Goal: Task Accomplishment & Management: Complete application form

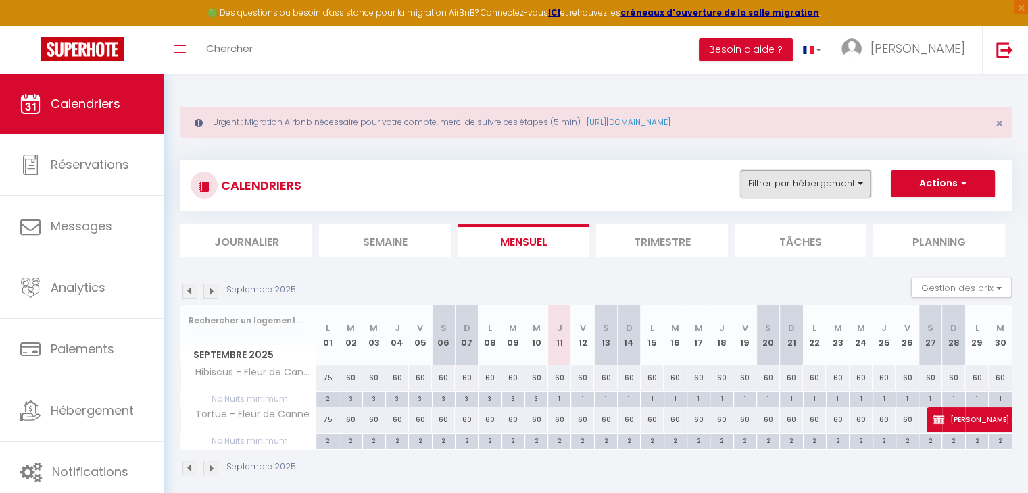
click at [807, 184] on button "Filtrer par hébergement" at bounding box center [806, 183] width 130 height 27
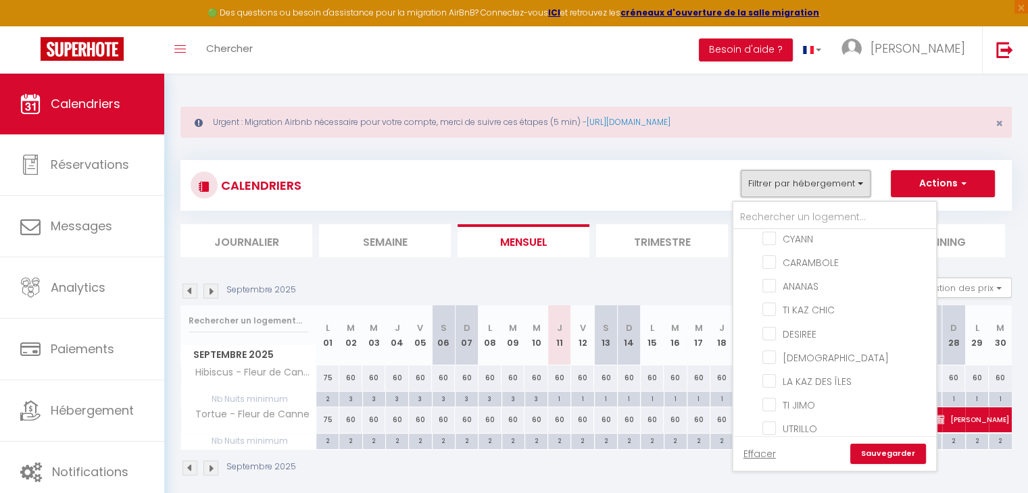
scroll to position [657, 0]
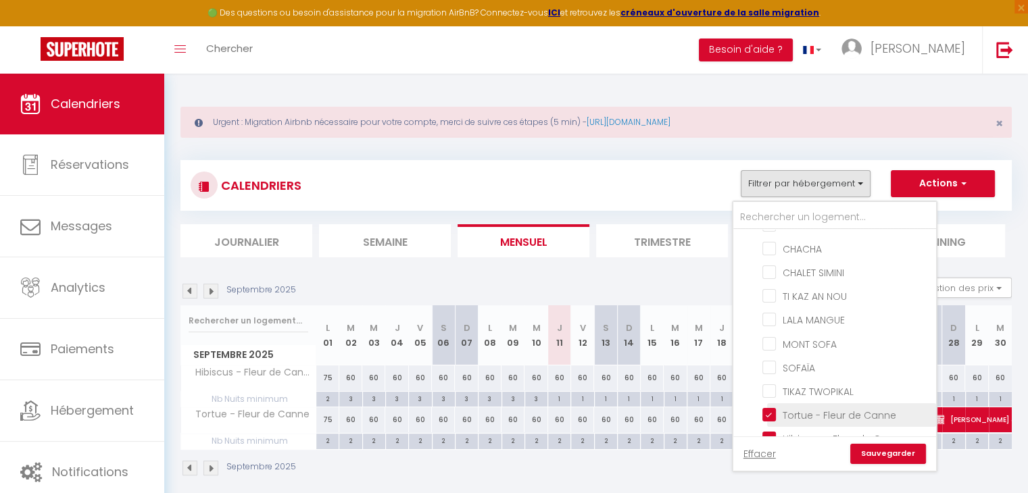
click at [795, 408] on input "Tortue - Fleur de Canne" at bounding box center [846, 415] width 169 height 14
checkbox input "false"
click at [791, 431] on input "Hibiscus - Fleur de Canne" at bounding box center [846, 438] width 169 height 14
checkbox input "false"
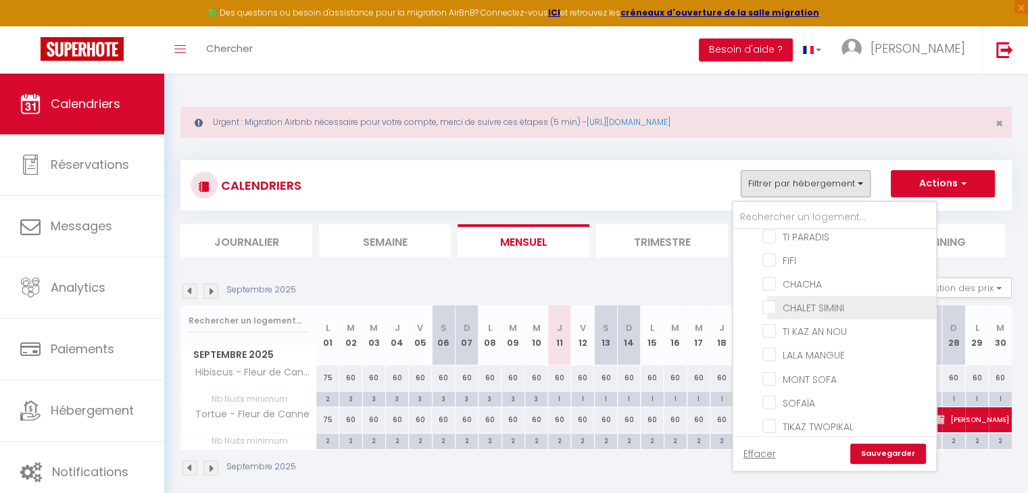
scroll to position [589, 0]
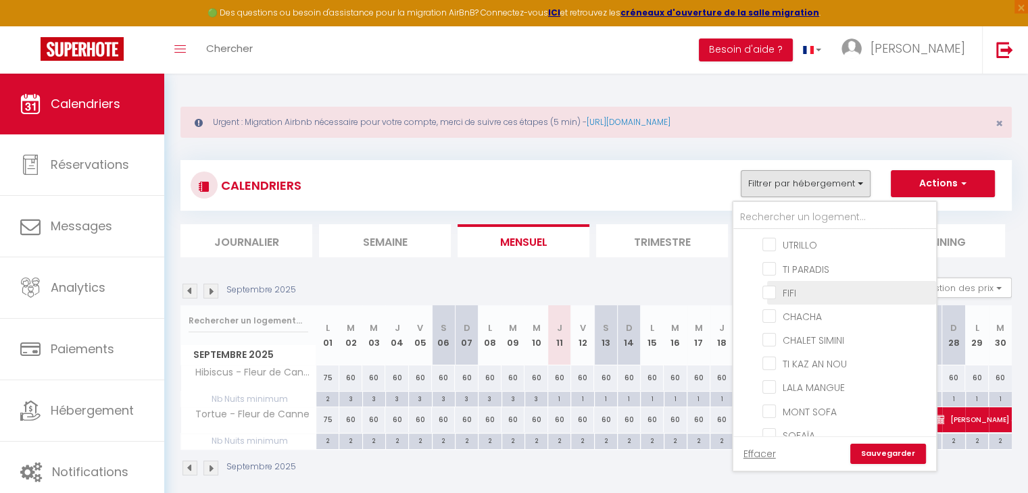
click at [804, 285] on input "FIFI" at bounding box center [846, 292] width 169 height 14
checkbox input "true"
checkbox input "false"
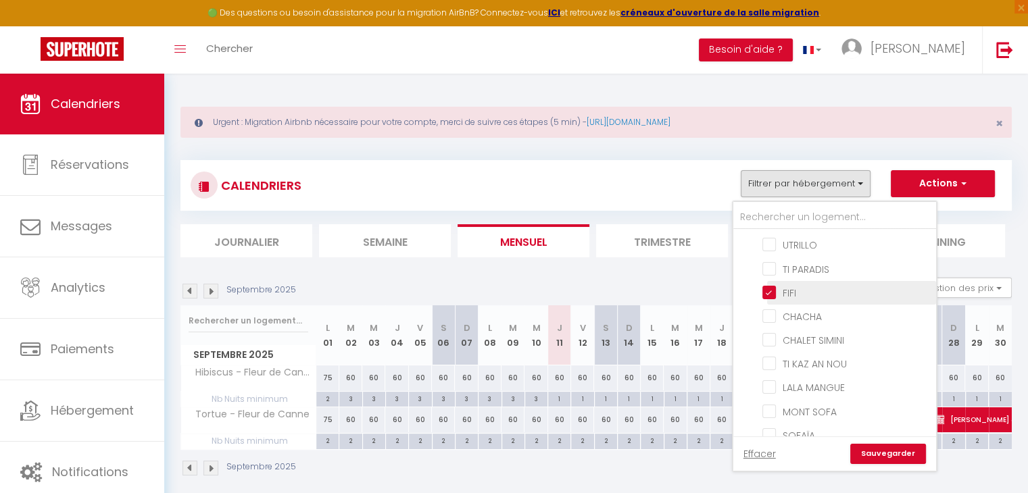
checkbox input "false"
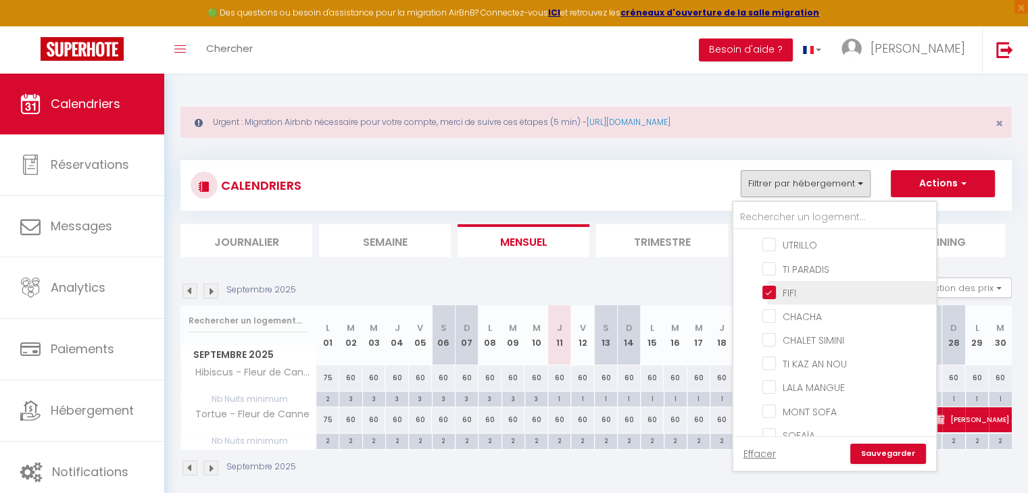
checkbox input "false"
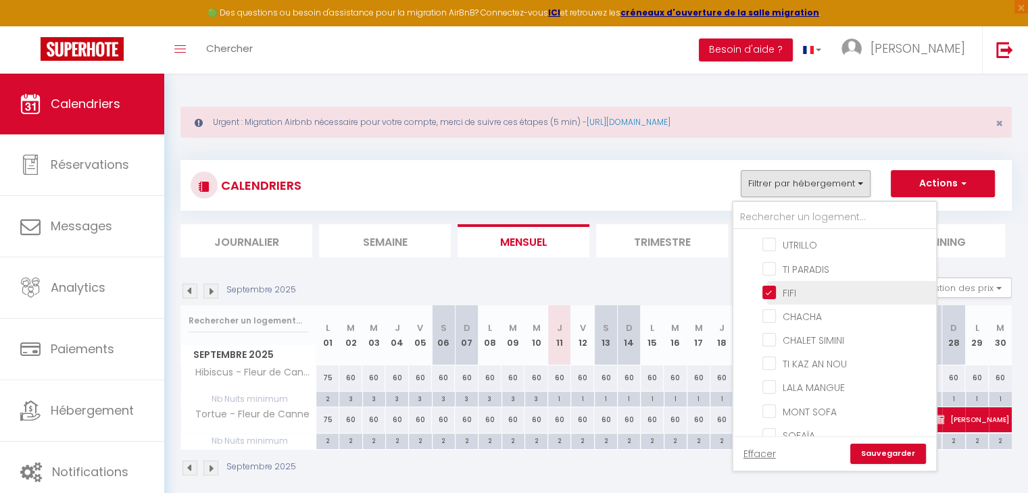
checkbox input "false"
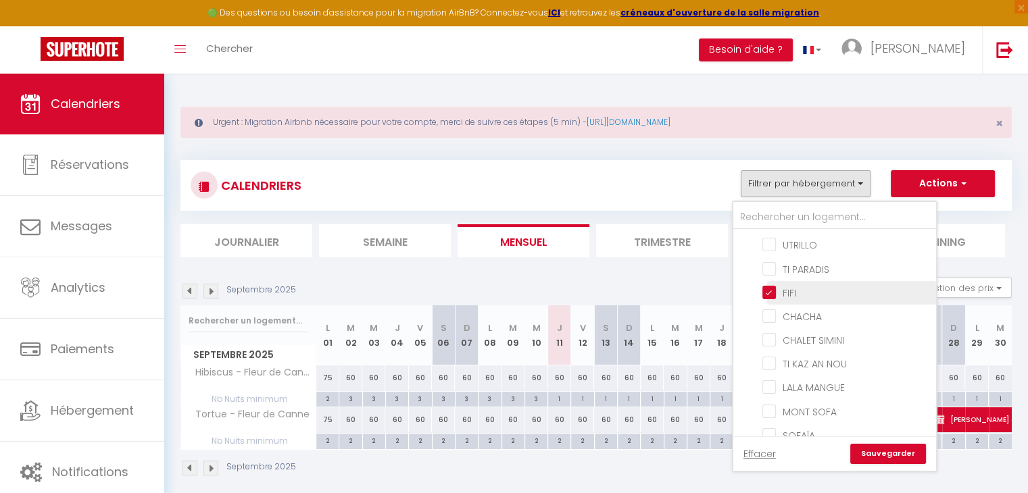
checkbox input "false"
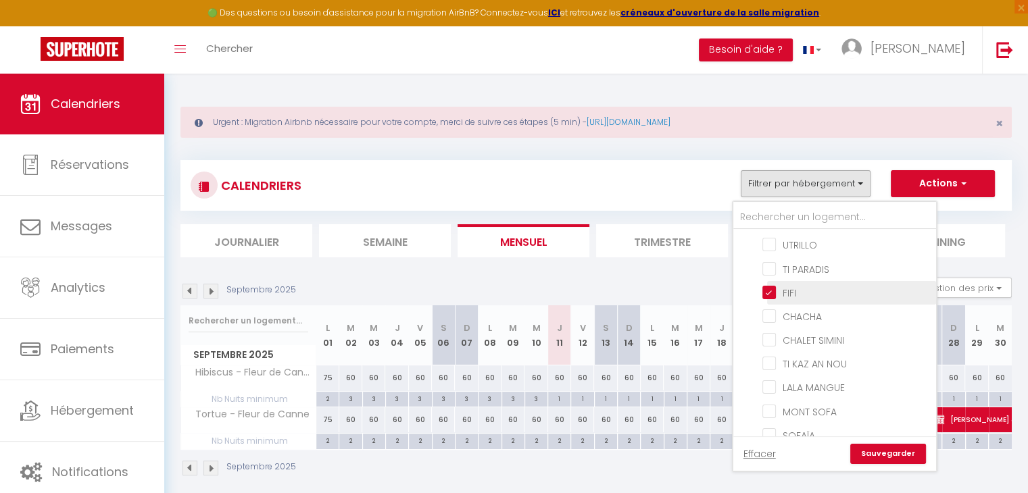
checkbox input "false"
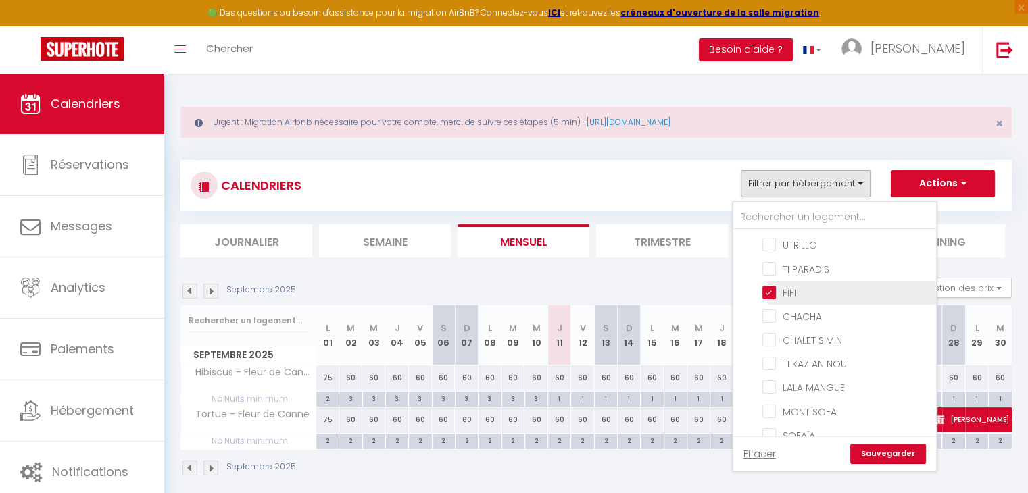
checkbox input "false"
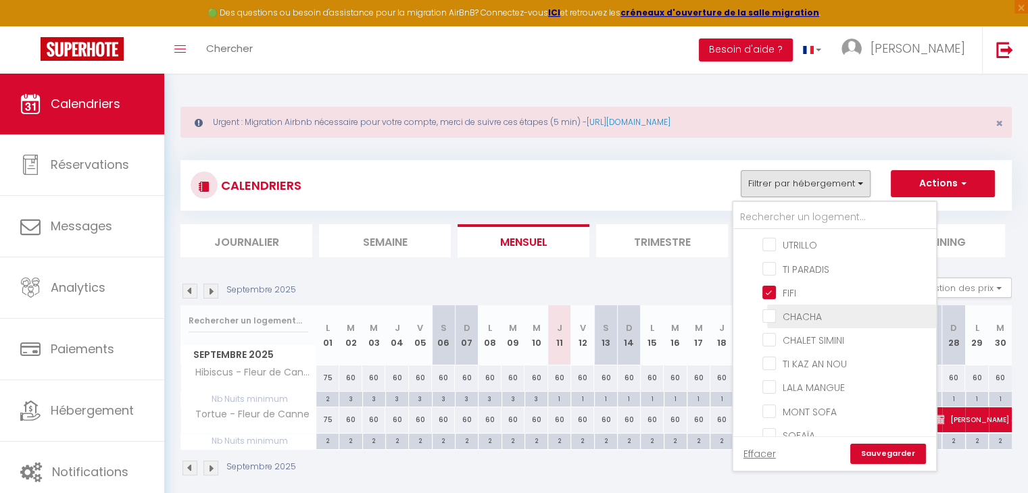
click at [803, 309] on input "CHACHA" at bounding box center [846, 316] width 169 height 14
checkbox input "true"
checkbox input "false"
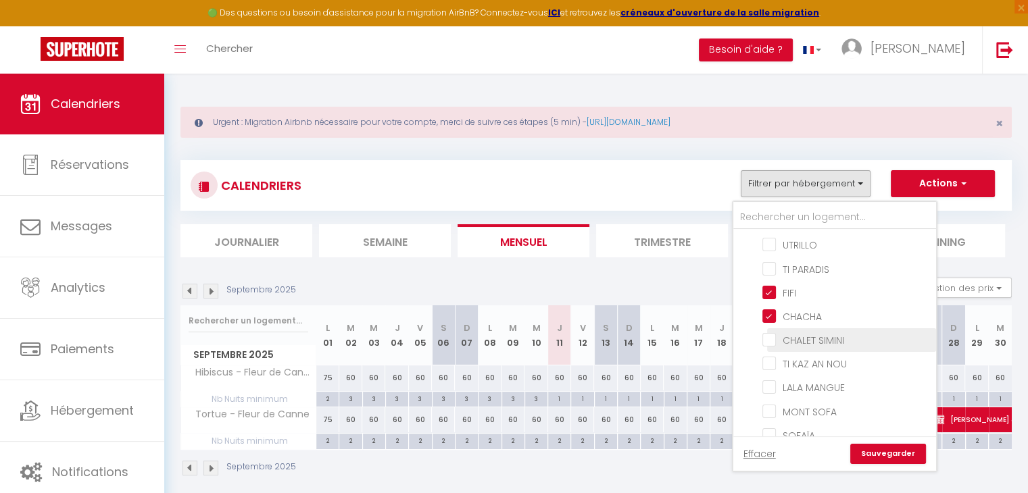
checkbox input "false"
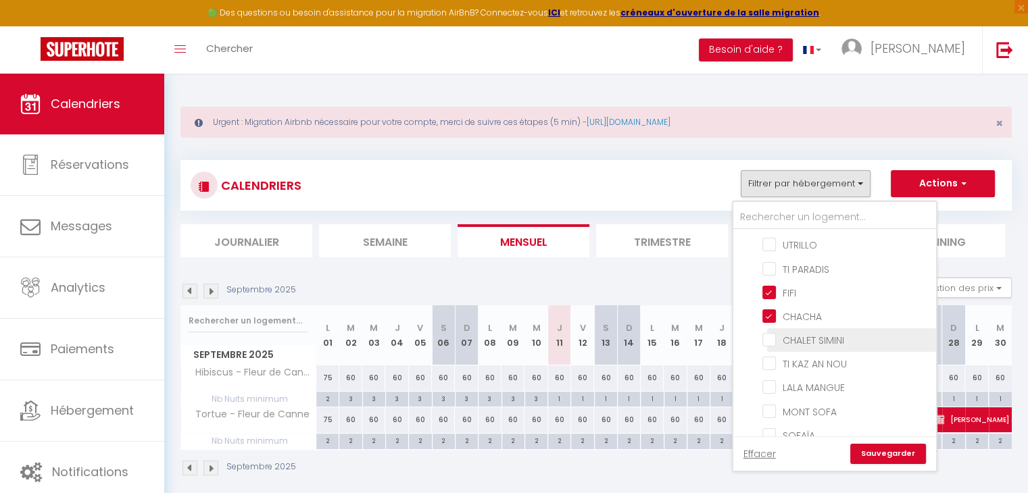
checkbox input "false"
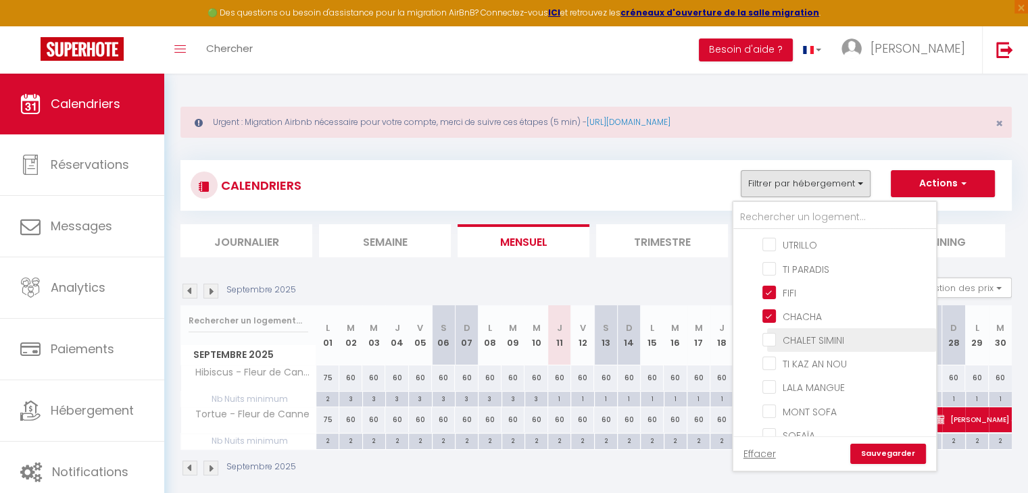
checkbox input "false"
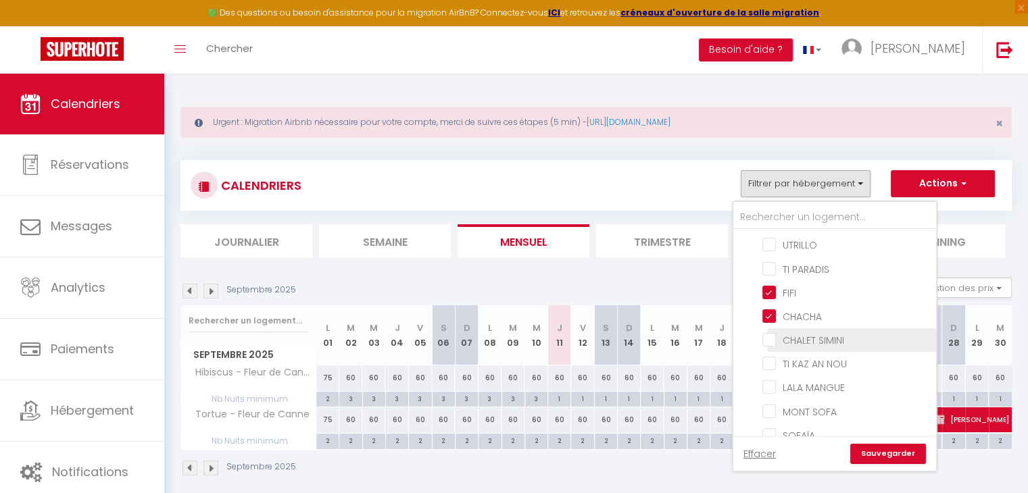
checkbox input "false"
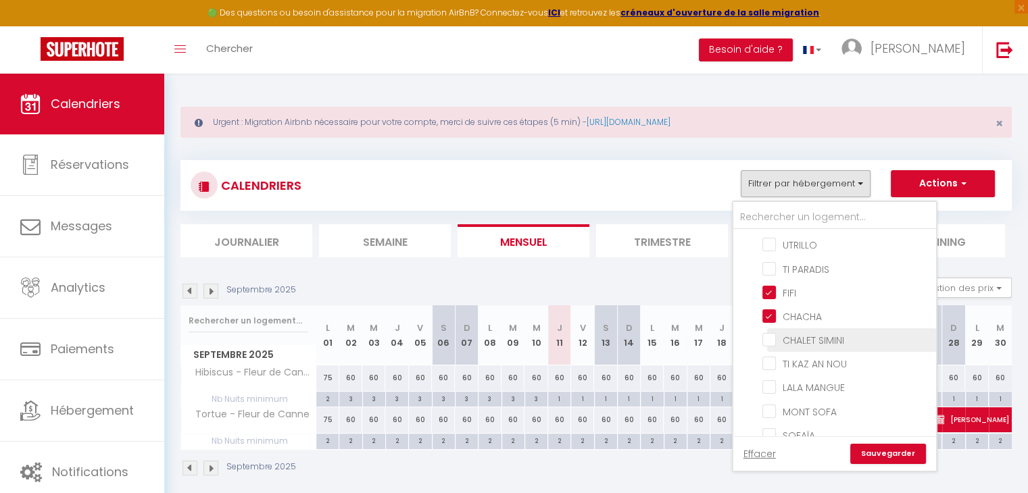
checkbox input "false"
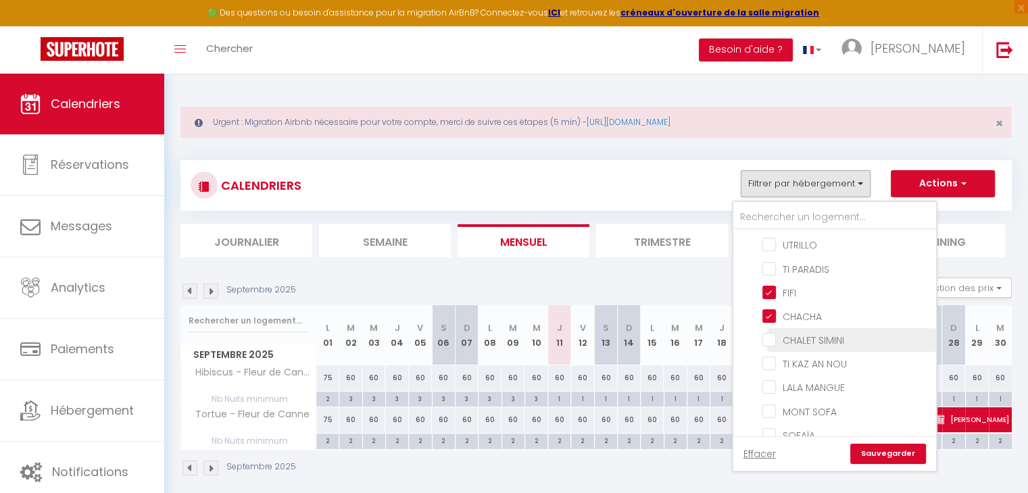
checkbox input "false"
click at [870, 454] on link "Sauvegarder" at bounding box center [888, 454] width 76 height 20
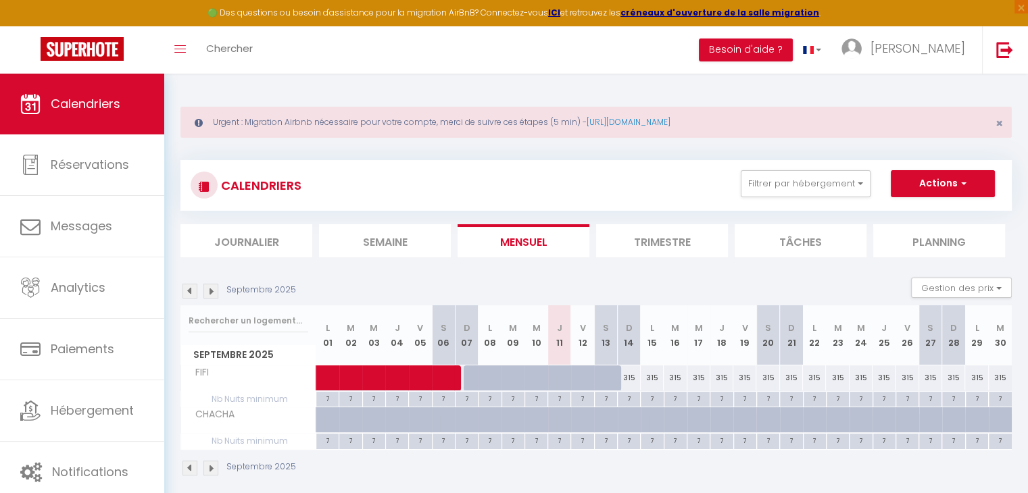
click at [208, 292] on img at bounding box center [210, 291] width 15 height 15
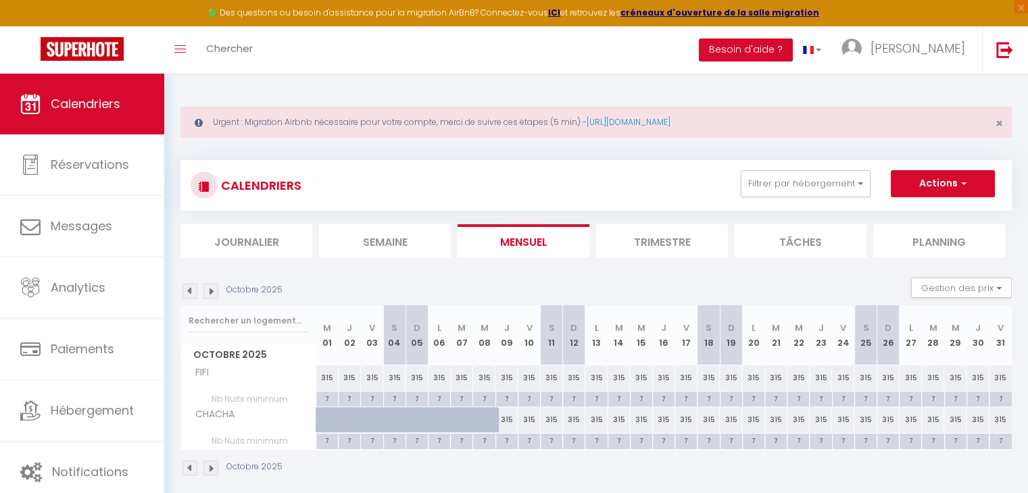
click at [208, 292] on img at bounding box center [210, 291] width 15 height 15
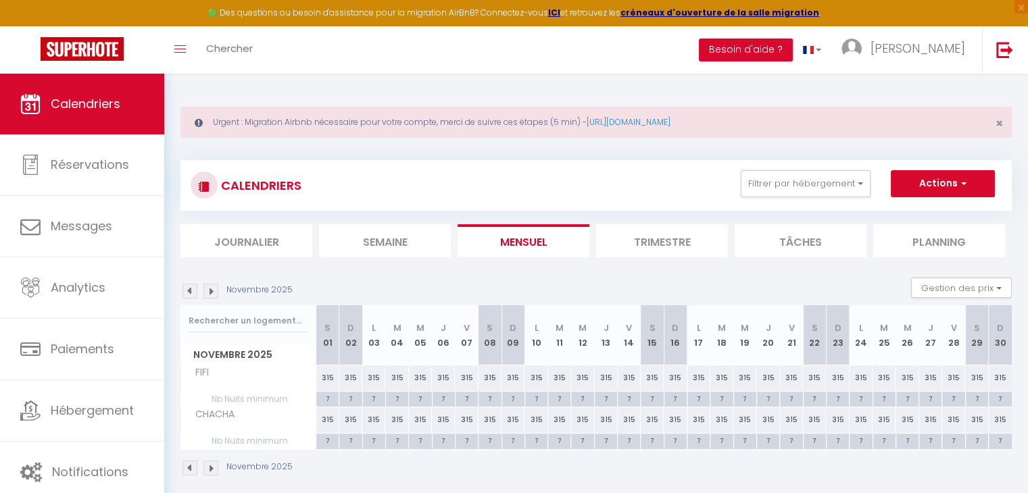
click at [208, 292] on img at bounding box center [210, 291] width 15 height 15
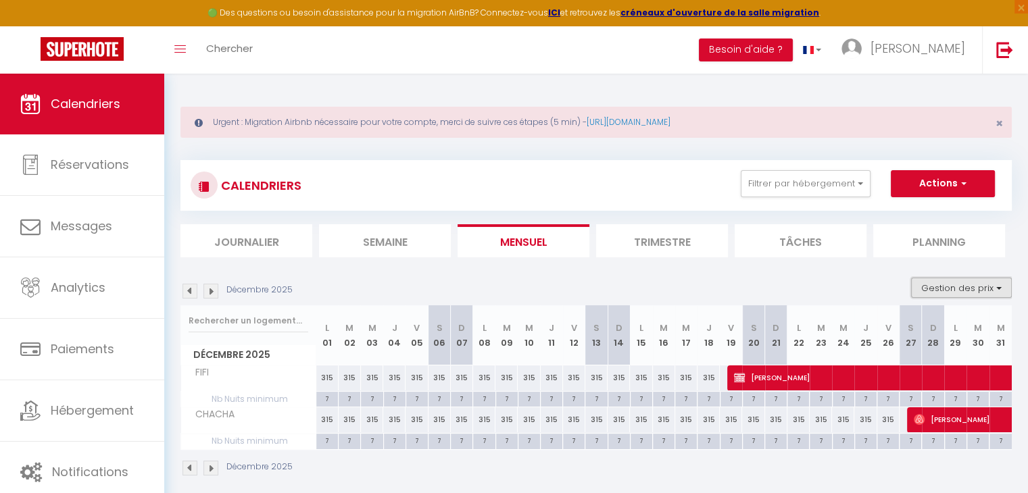
click at [930, 289] on button "Gestion des prix" at bounding box center [961, 288] width 101 height 20
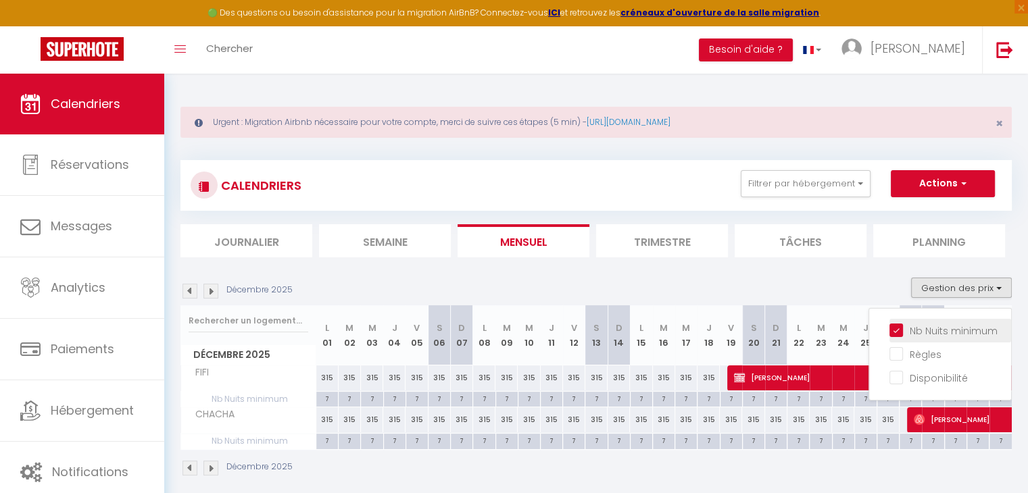
click at [919, 331] on input "Nb Nuits minimum" at bounding box center [950, 330] width 122 height 14
checkbox input "false"
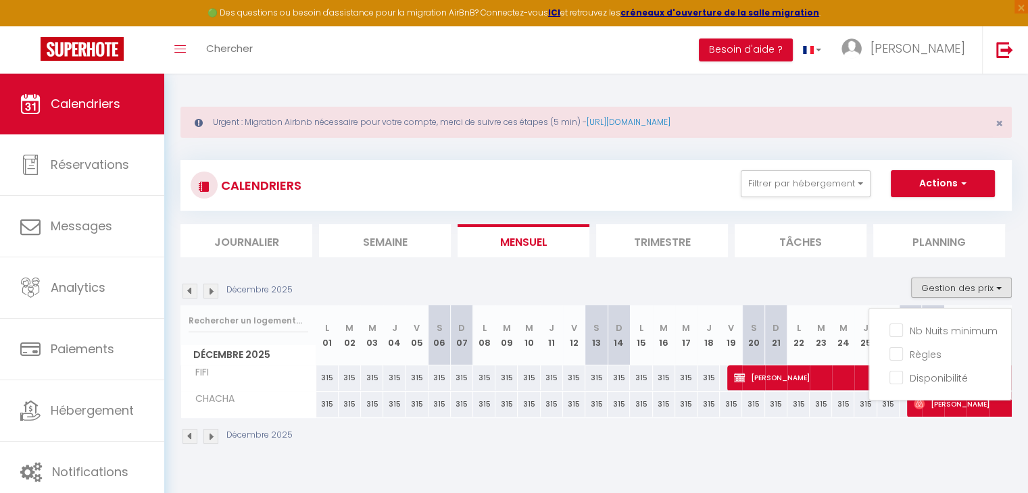
click at [210, 293] on img at bounding box center [210, 291] width 15 height 15
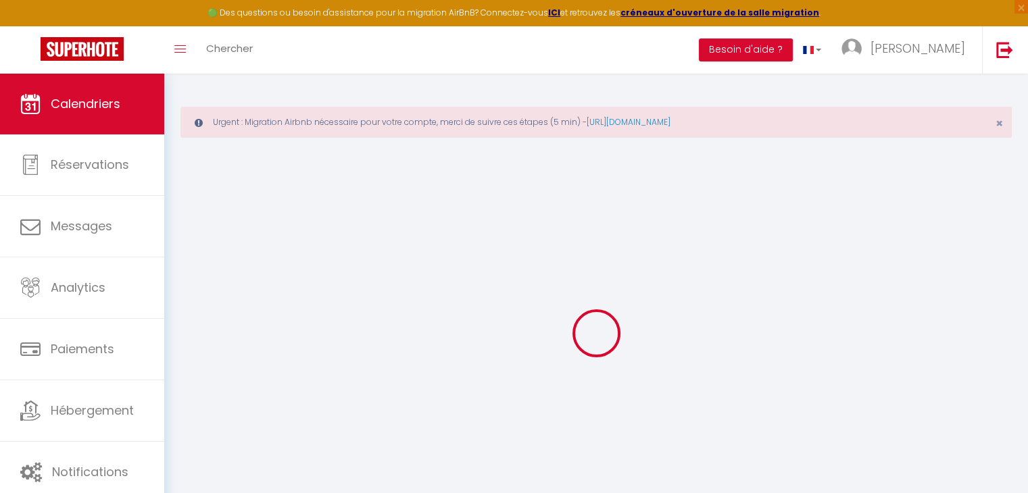
select select
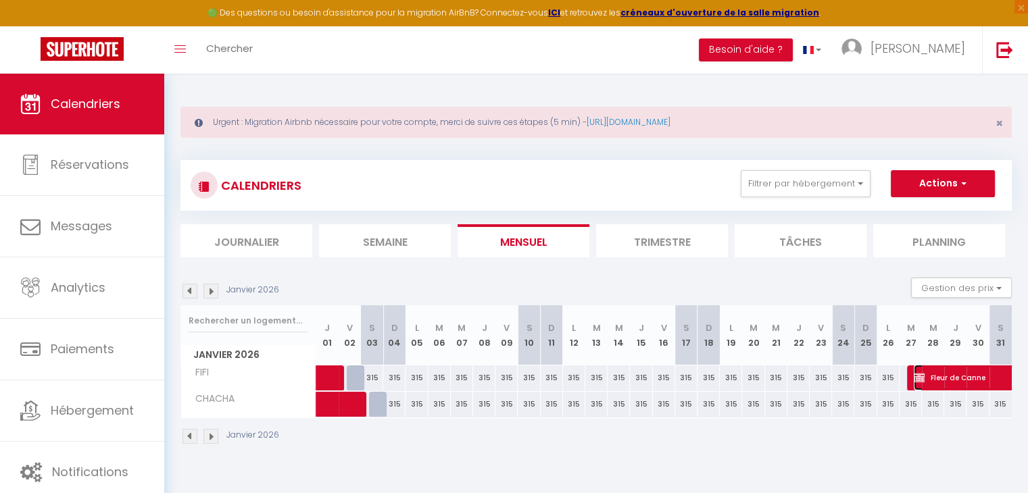
select select "OK"
select select "KO"
select select "0"
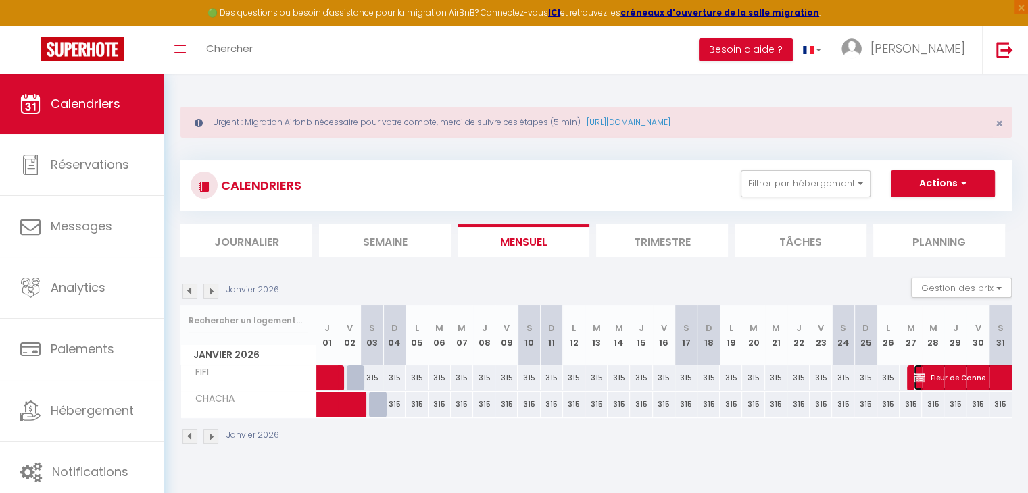
select select "1"
select select
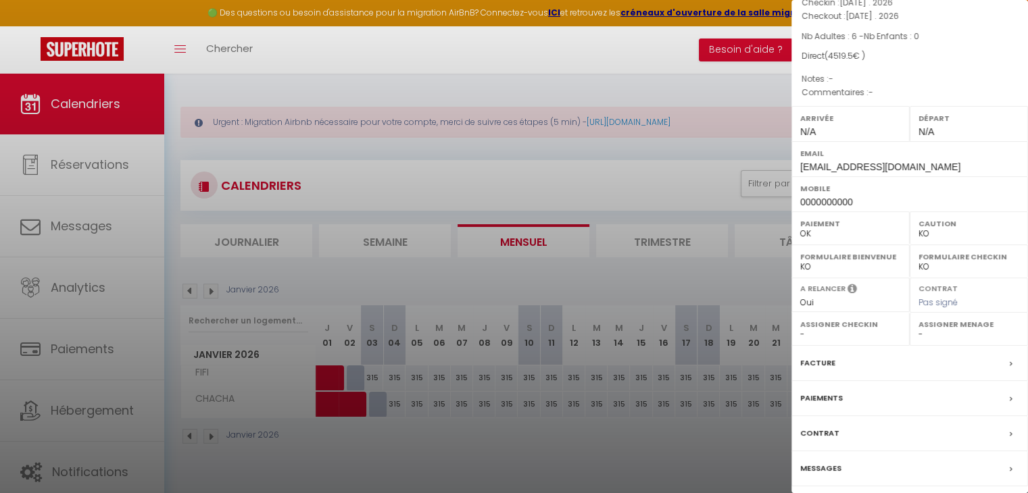
scroll to position [135, 0]
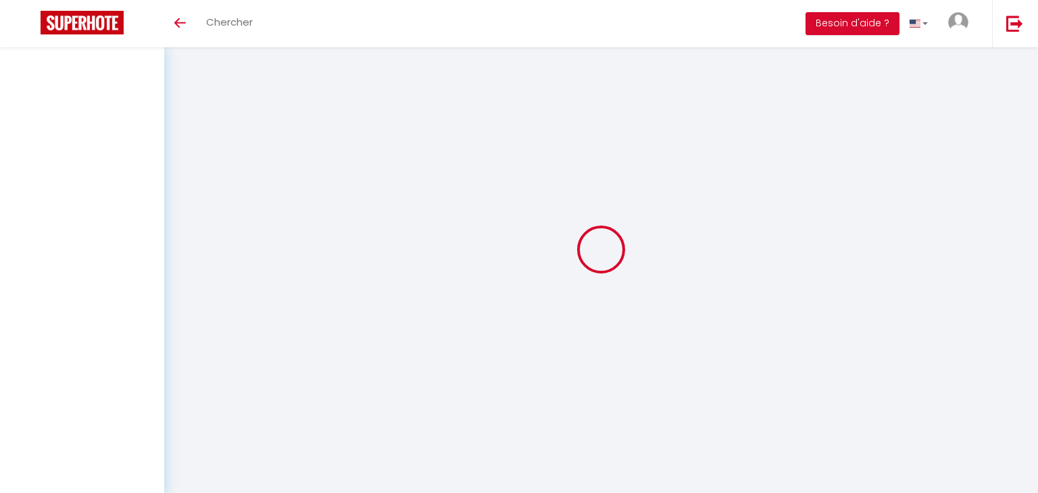
select select
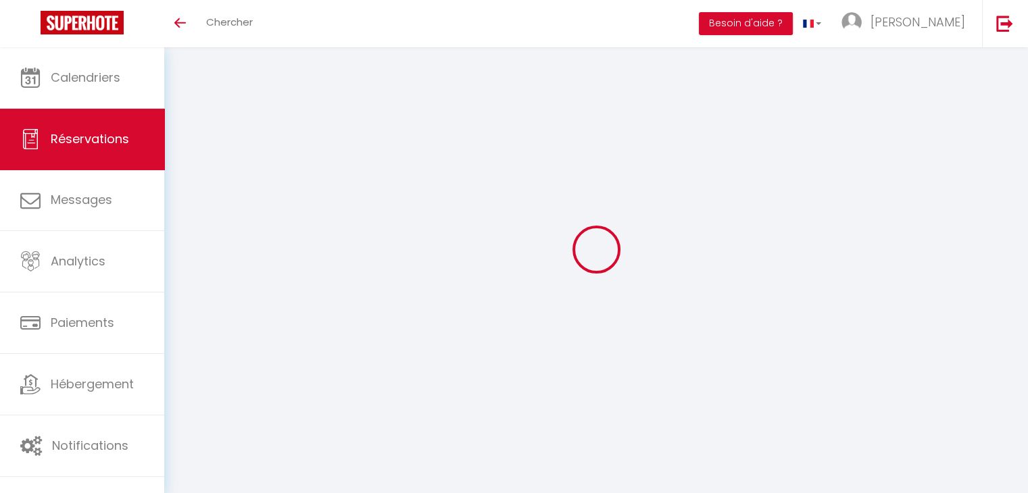
select select
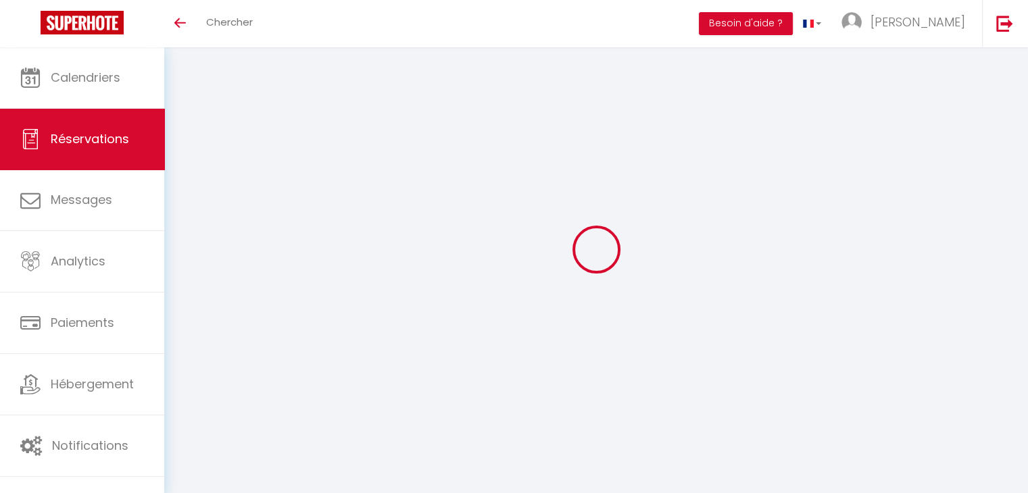
select select
checkbox input "false"
select select
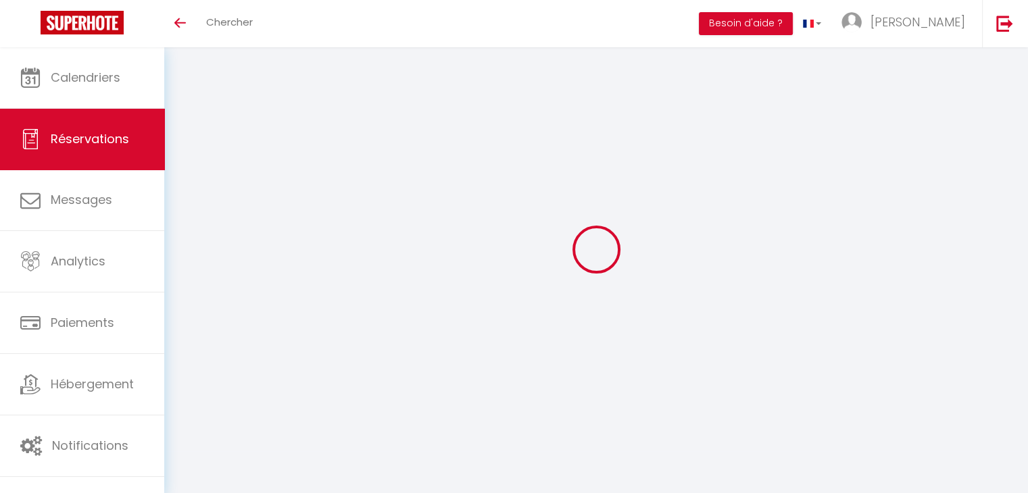
select select
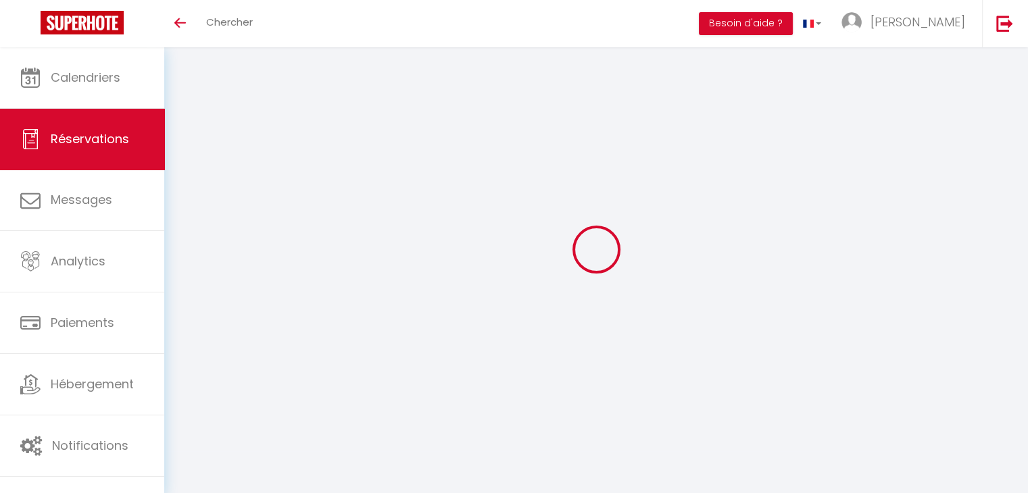
checkbox input "false"
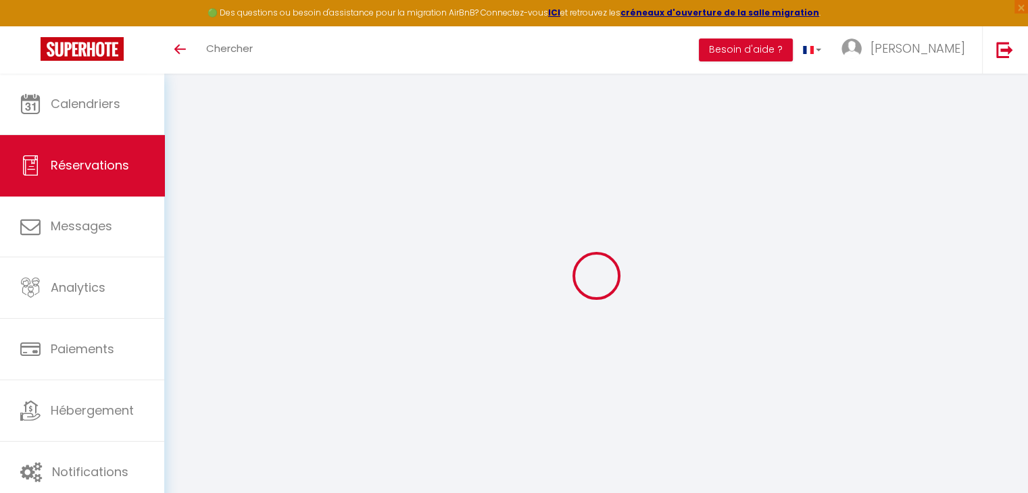
type input "Fleur de"
type input "Canne"
type input "[EMAIL_ADDRESS][DOMAIN_NAME]"
type input "0000000000"
select select "FR"
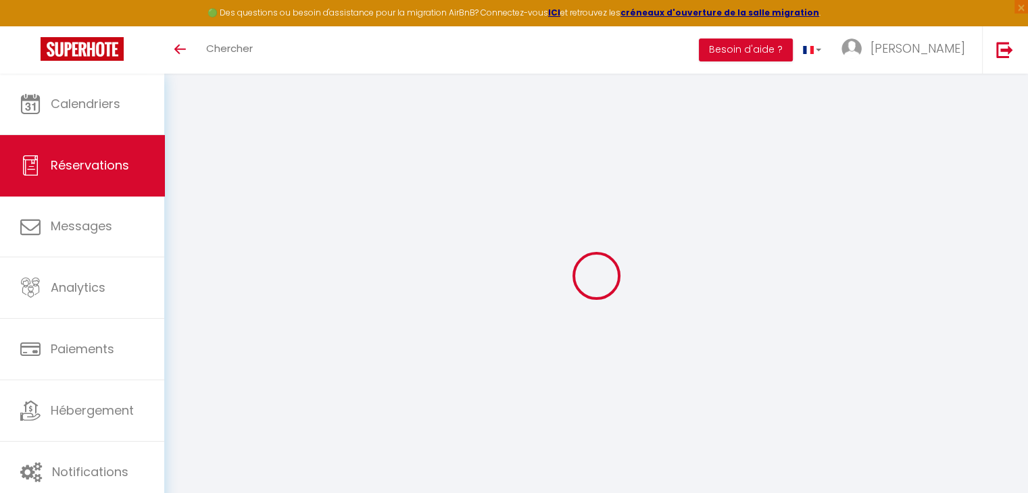
select select "33040"
select select "1"
type input "[DATE] Janvier 2026"
select select
type input "[DATE] Février 2026"
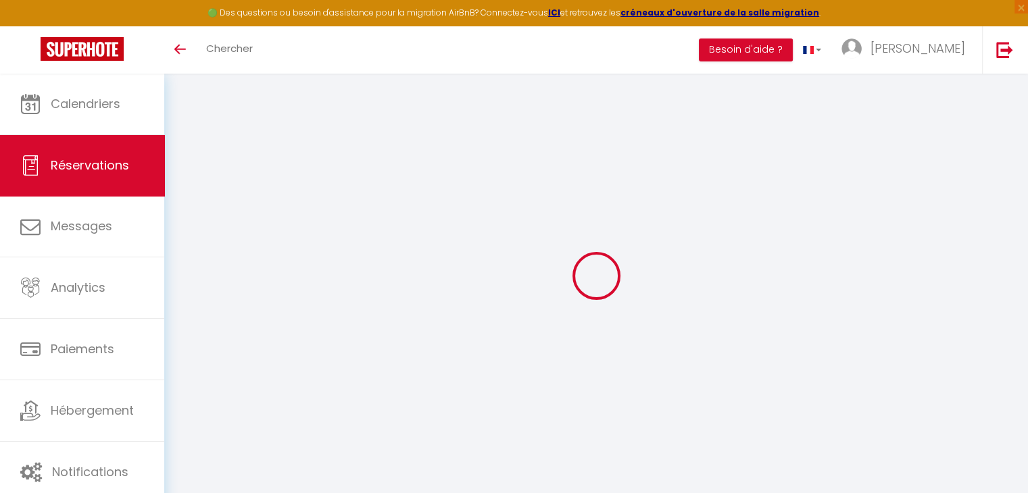
select select
type input "6"
select select "12"
select select
type input "4189.5"
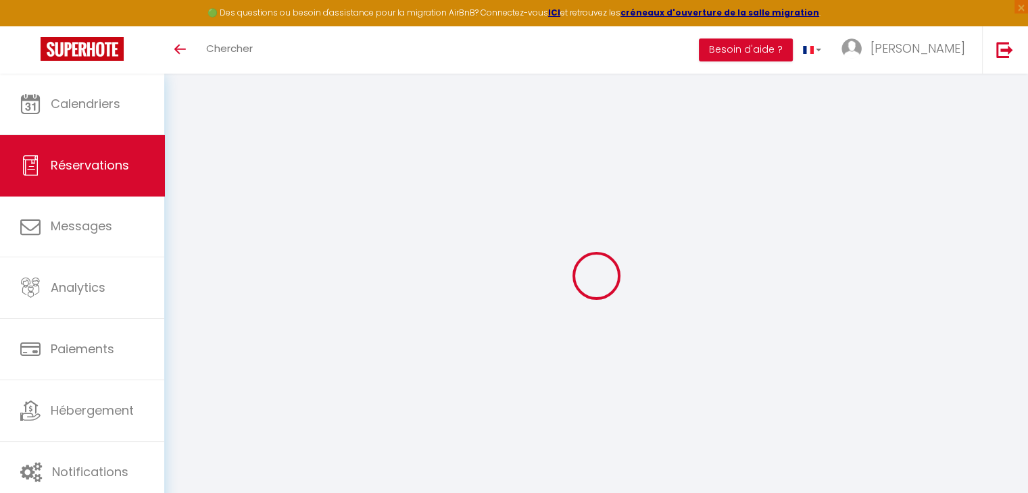
checkbox input "false"
type input "0"
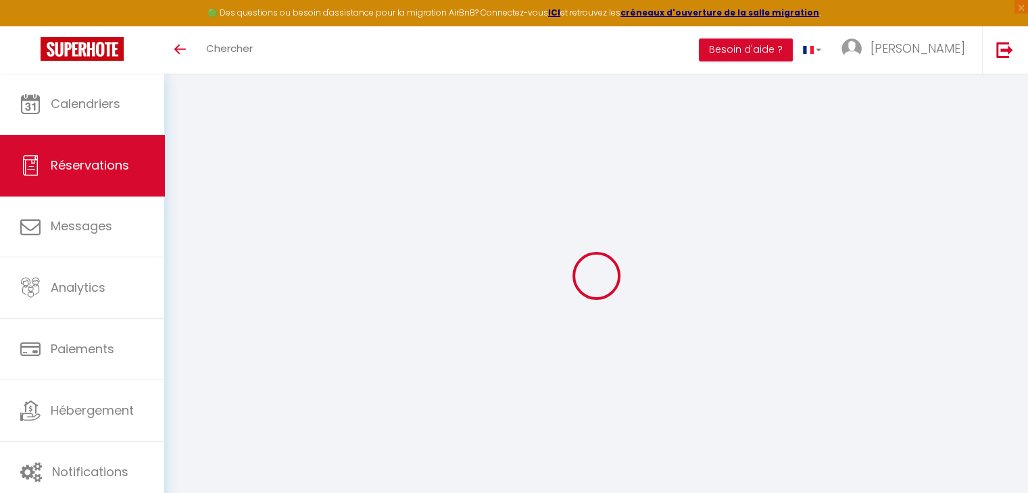
select select
select select "14"
checkbox input "false"
select select
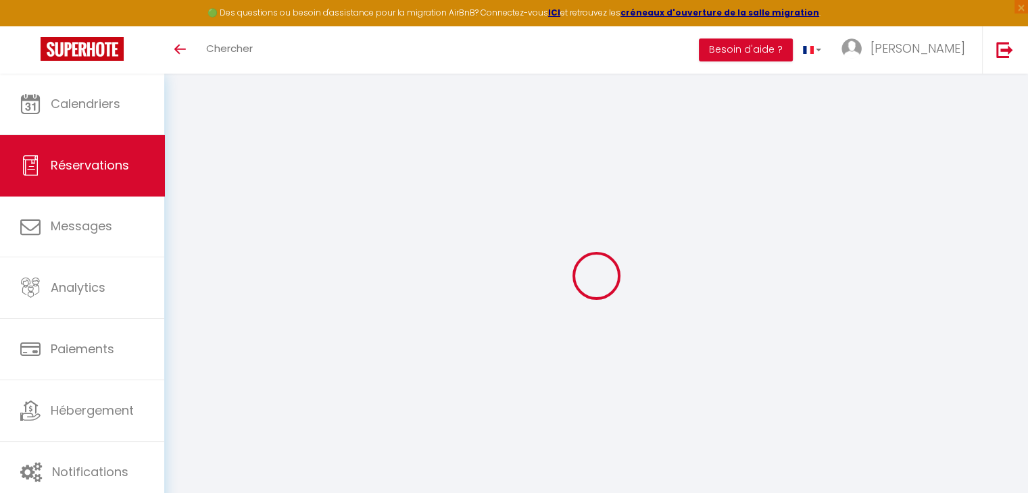
select select
checkbox input "false"
select select
checkbox input "false"
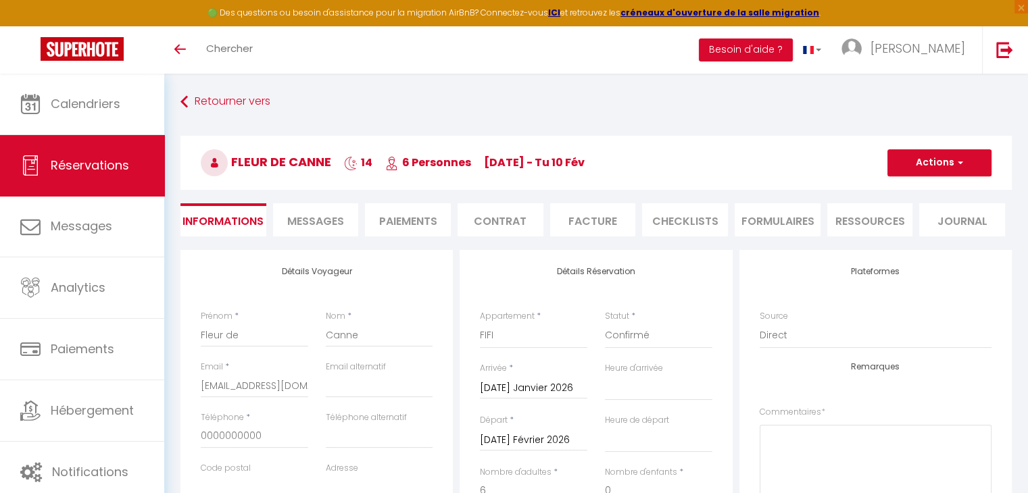
select select
checkbox input "false"
type input "120"
type input "210"
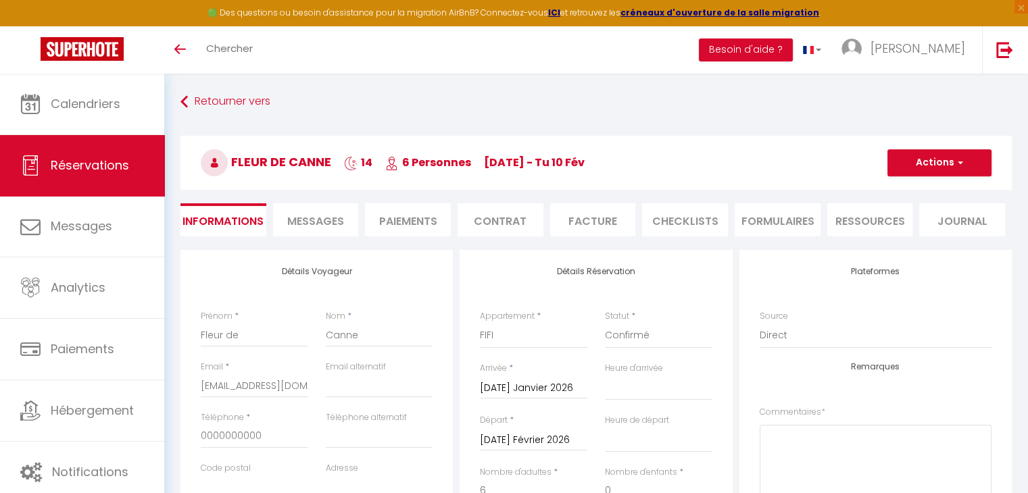
select select
checkbox input "false"
select select
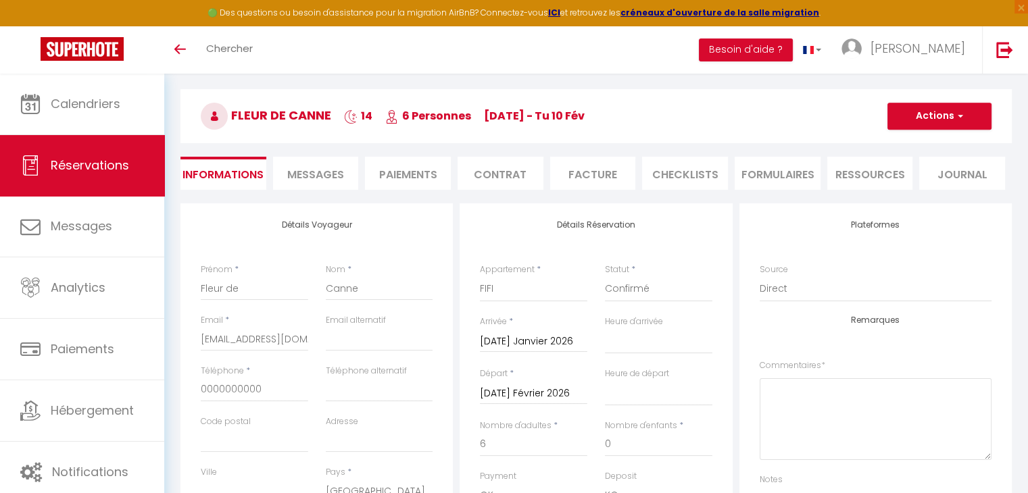
scroll to position [68, 0]
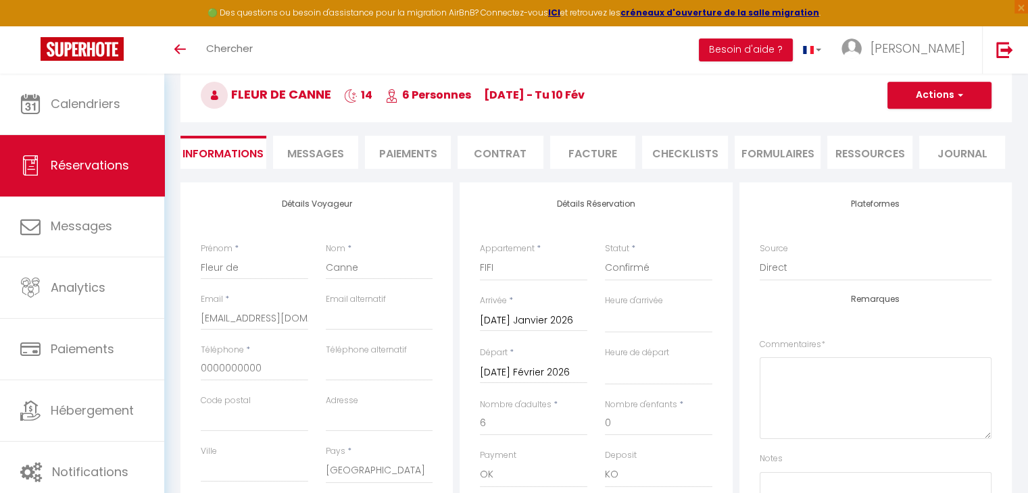
click at [549, 324] on input "[DATE] Janvier 2026" at bounding box center [533, 321] width 107 height 18
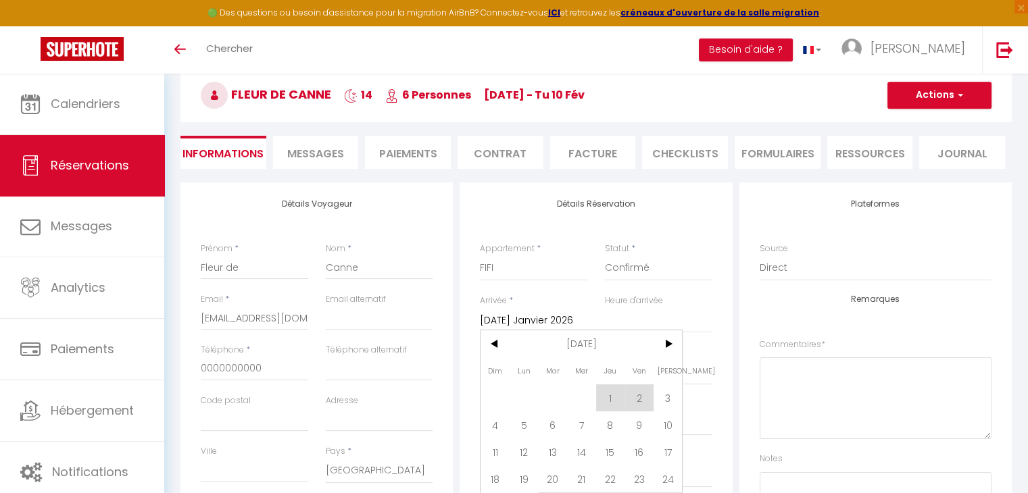
click at [549, 324] on input "[DATE] Janvier 2026" at bounding box center [533, 321] width 107 height 18
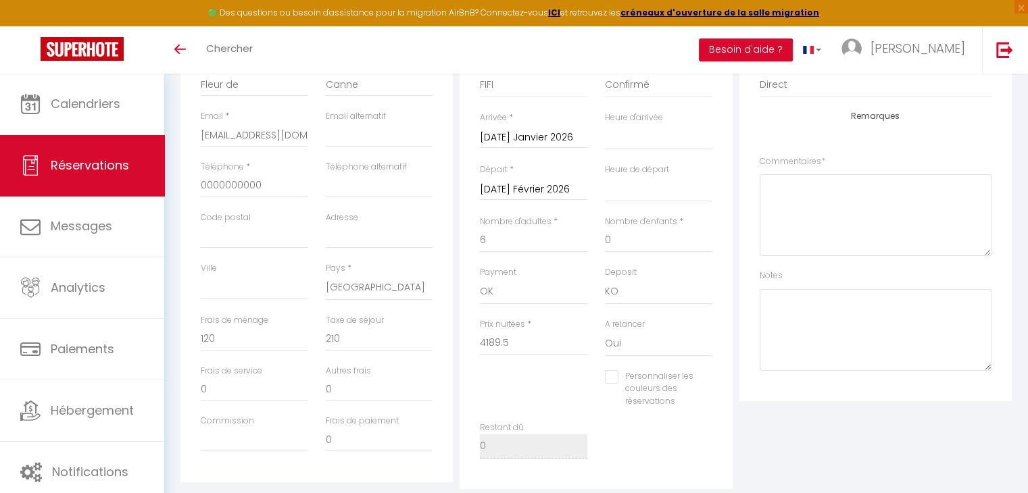
scroll to position [270, 0]
